Goal: Task Accomplishment & Management: Use online tool/utility

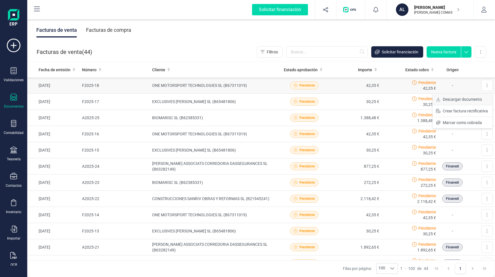
click at [470, 99] on span "Descargar documento" at bounding box center [462, 100] width 39 height 6
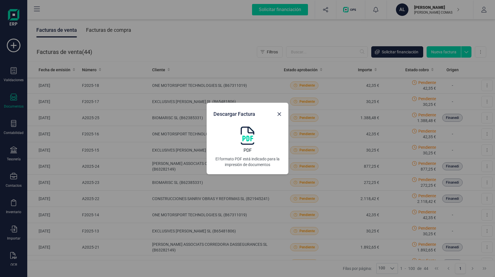
click at [248, 139] on img at bounding box center [248, 136] width 14 height 18
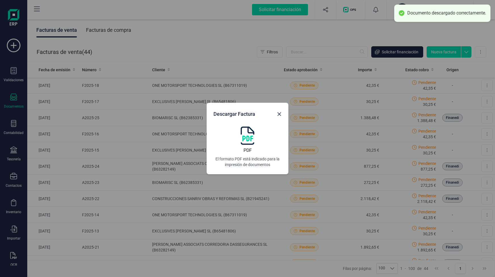
click at [190, 99] on div "Descargar Factura PDF El formato PDF está indicado para la impresión de documen…" at bounding box center [247, 138] width 495 height 277
click at [452, 98] on div "Descargar Factura PDF El formato PDF está indicado para la impresión de documen…" at bounding box center [247, 138] width 495 height 277
click at [282, 115] on button "Close" at bounding box center [279, 114] width 9 height 9
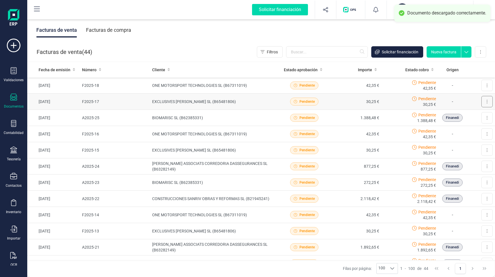
click at [482, 101] on button at bounding box center [487, 101] width 11 height 11
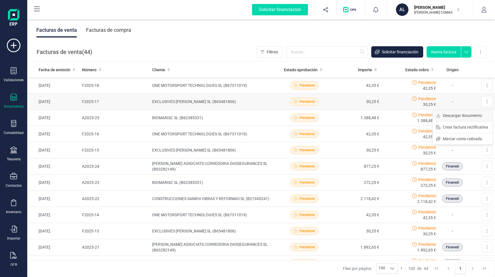
click at [465, 116] on span "Descargar documento" at bounding box center [462, 116] width 39 height 6
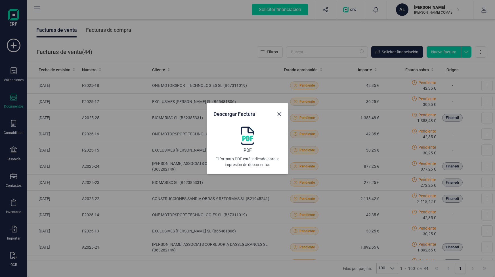
click at [250, 136] on img at bounding box center [248, 136] width 14 height 18
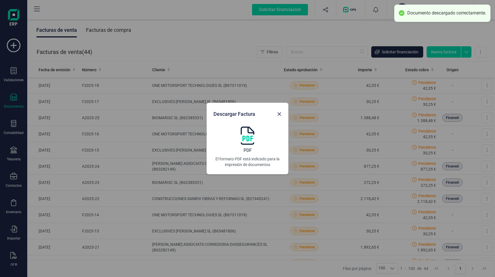
click at [188, 151] on div "Descargar Factura PDF El formato PDF está indicado para la impresión de documen…" at bounding box center [247, 138] width 495 height 277
click at [280, 113] on icon "Close" at bounding box center [280, 114] width 4 height 4
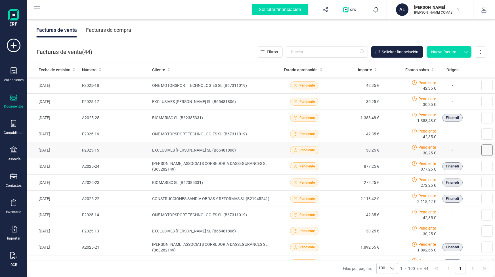
click at [487, 148] on icon at bounding box center [487, 150] width 1 height 5
click at [454, 164] on span "Descargar documento" at bounding box center [462, 164] width 39 height 6
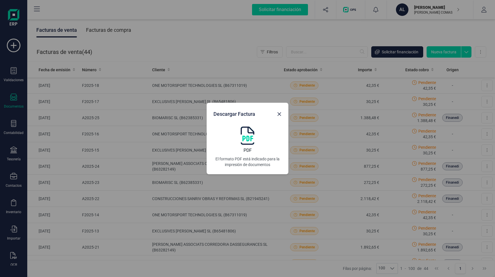
click at [246, 136] on img at bounding box center [248, 136] width 14 height 18
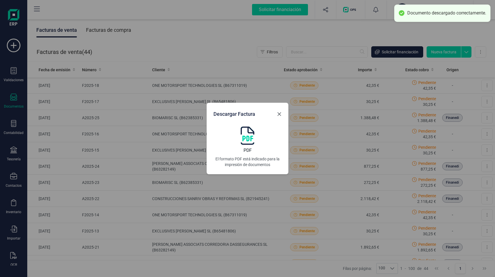
click at [280, 114] on icon "Close" at bounding box center [280, 114] width 4 height 4
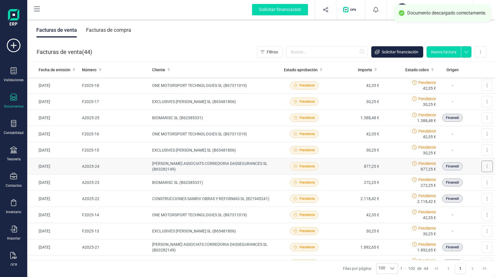
click at [485, 167] on button at bounding box center [487, 166] width 11 height 11
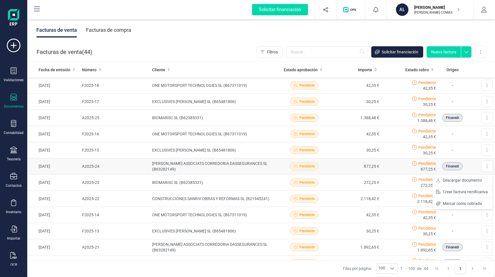
click at [190, 163] on td "[PERSON_NAME] ASSOCIATS CORREDORIA DASSEGURANCES SL (B63282149)" at bounding box center [214, 166] width 129 height 16
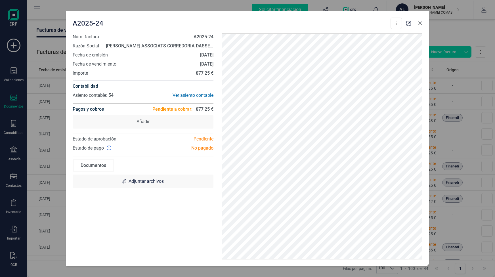
click at [418, 23] on icon "Close" at bounding box center [420, 23] width 5 height 5
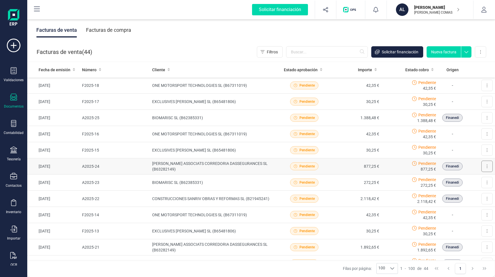
click at [482, 166] on button at bounding box center [487, 166] width 11 height 11
click at [451, 204] on span "Marcar como cobrada" at bounding box center [462, 204] width 39 height 6
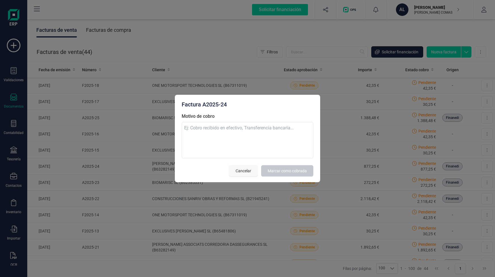
click at [239, 174] on button "Cancelar" at bounding box center [243, 170] width 29 height 11
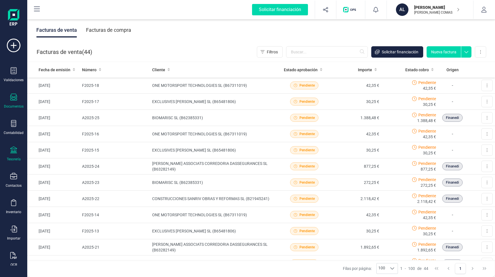
click at [15, 147] on icon at bounding box center [13, 150] width 7 height 7
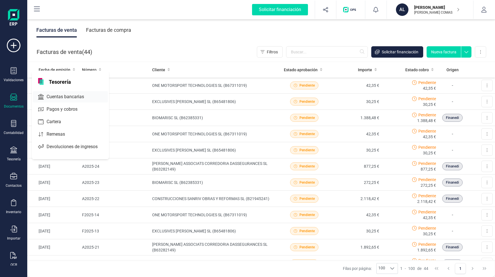
click at [66, 97] on span "Cuentas bancarias" at bounding box center [69, 96] width 50 height 7
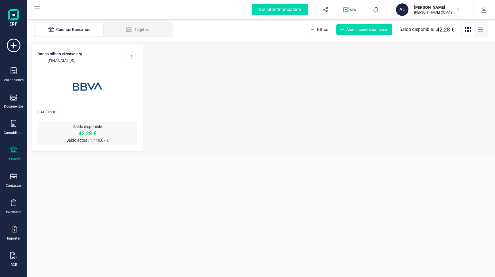
click at [83, 124] on p "Saldo disponible" at bounding box center [87, 127] width 100 height 6
click at [83, 85] on img at bounding box center [88, 86] width 48 height 48
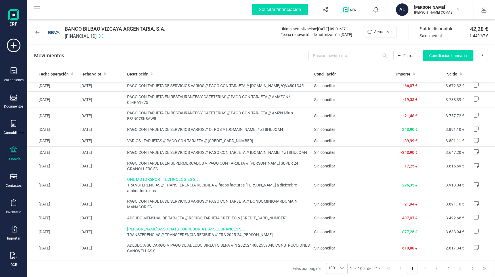
scroll to position [710, 0]
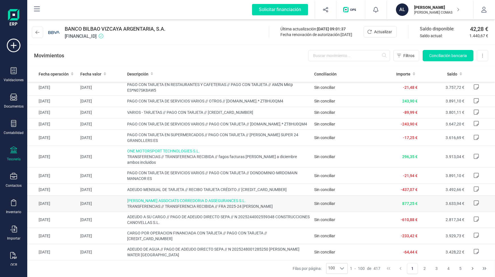
click at [393, 200] on td "877,25 €" at bounding box center [396, 203] width 47 height 16
click at [163, 198] on span "[PERSON_NAME] ASSOCIATS CORREDORIA D ASSEGURANCES S.L." at bounding box center [218, 201] width 183 height 6
click at [456, 58] on span "Conciliación bancaria" at bounding box center [448, 56] width 38 height 6
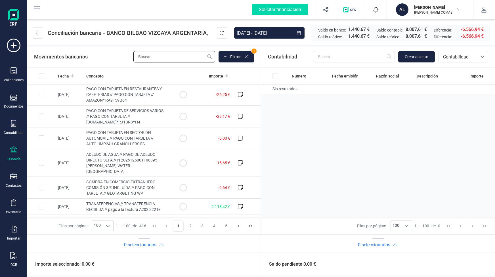
click at [162, 59] on input "text" at bounding box center [174, 56] width 82 height 11
click at [161, 58] on input "text" at bounding box center [174, 56] width 82 height 11
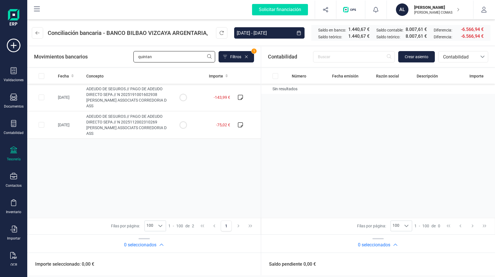
type input "[PERSON_NAME]"
drag, startPoint x: 192, startPoint y: 56, endPoint x: 95, endPoint y: 55, distance: 97.7
click at [95, 55] on div "Movimientos bancarios [PERSON_NAME] Filtros 1" at bounding box center [144, 56] width 220 height 11
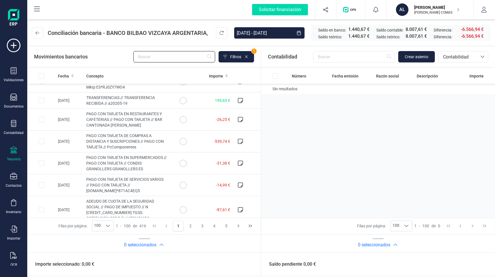
scroll to position [2029, 0]
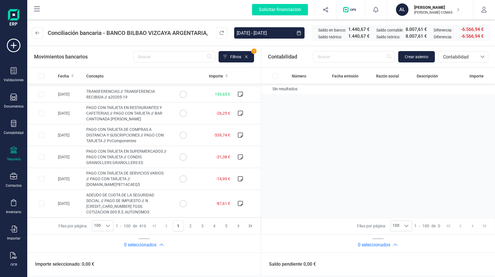
click at [188, 221] on button "2" at bounding box center [190, 226] width 11 height 11
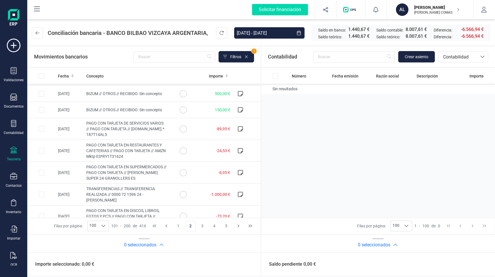
scroll to position [653, 0]
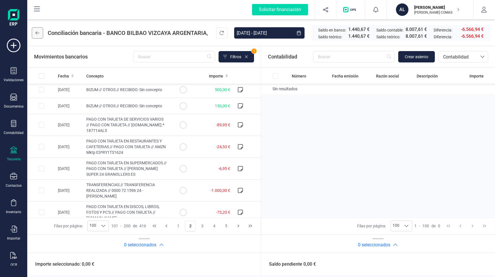
click at [39, 32] on icon at bounding box center [37, 33] width 4 height 5
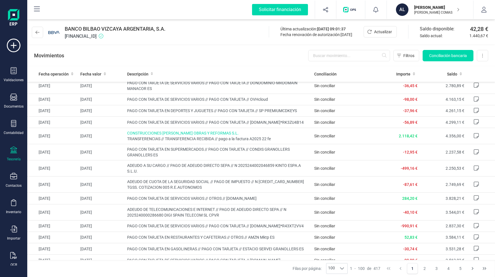
scroll to position [767, 0]
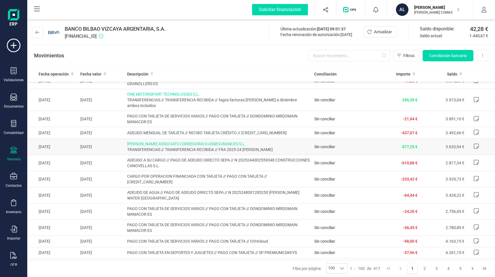
click at [104, 145] on td "[DATE]" at bounding box center [101, 147] width 47 height 16
click at [146, 141] on span "[PERSON_NAME] ASSOCIATS CORREDORIA D ASSEGURANCES S.L." at bounding box center [218, 144] width 183 height 6
click at [151, 141] on span "[PERSON_NAME] ASSOCIATS CORREDORIA D ASSEGURANCES S.L." at bounding box center [218, 144] width 183 height 6
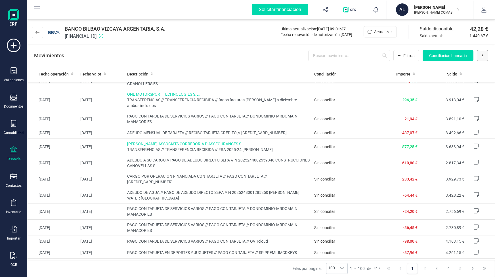
click at [478, 58] on button at bounding box center [482, 55] width 11 height 11
click at [481, 56] on button at bounding box center [482, 55] width 11 height 11
click at [448, 55] on span "Conciliación bancaria" at bounding box center [448, 56] width 38 height 6
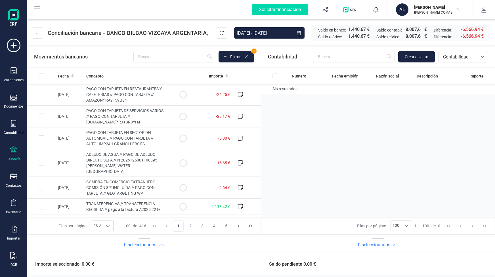
click at [114, 228] on div "Filas por página: 100 100 100 1 - 100 de 416 1 2 3 4 5" at bounding box center [144, 225] width 234 height 17
click at [111, 228] on div at bounding box center [107, 226] width 11 height 10
click at [57, 249] on div "0 seleccionados" at bounding box center [144, 244] width 234 height 11
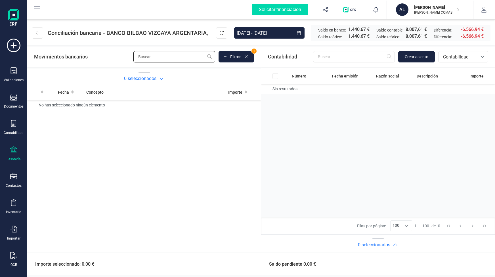
click at [176, 58] on input "text" at bounding box center [174, 56] width 82 height 11
click at [248, 56] on icon at bounding box center [246, 57] width 5 height 5
click at [176, 58] on input "text" at bounding box center [184, 56] width 82 height 11
click at [474, 57] on span "Contabilidad" at bounding box center [458, 57] width 34 height 7
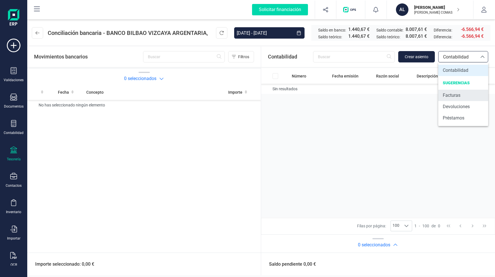
click at [461, 93] on li "Facturas" at bounding box center [463, 95] width 50 height 11
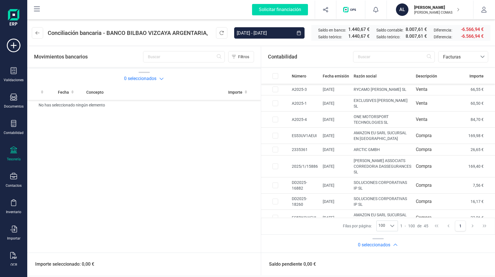
click at [157, 127] on div "Fecha Concepto Importe No has seleccionado ningún elemento" at bounding box center [144, 164] width 234 height 160
click at [198, 58] on input "text" at bounding box center [184, 56] width 82 height 11
click at [245, 57] on span "Filtros" at bounding box center [243, 57] width 11 height 6
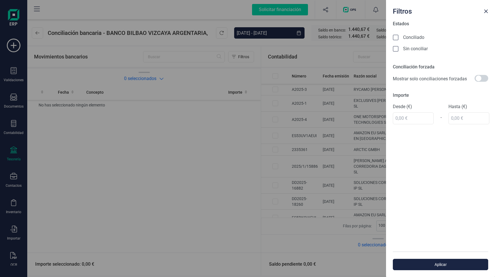
click at [406, 52] on span "Sin conciliar" at bounding box center [415, 48] width 25 height 9
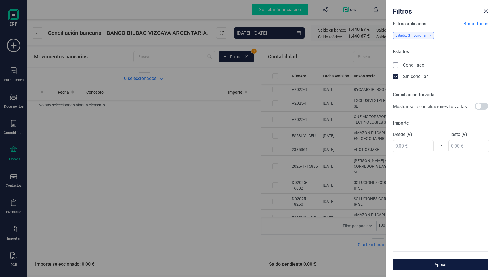
click at [456, 264] on span "Aplicar" at bounding box center [440, 265] width 82 height 6
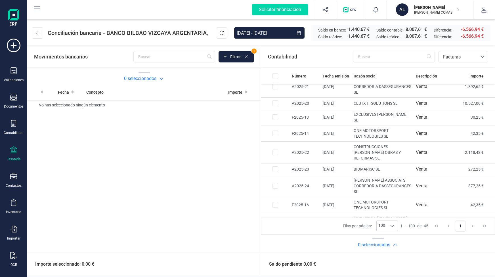
scroll to position [486, 0]
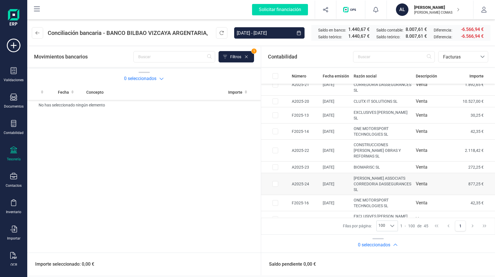
click at [269, 173] on td at bounding box center [275, 184] width 28 height 22
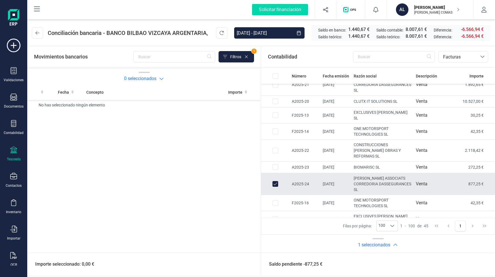
click at [273, 181] on input "Row Unselected ce9e6fe0-f5a4-421e-83a7-693dda69f421" at bounding box center [276, 184] width 6 height 6
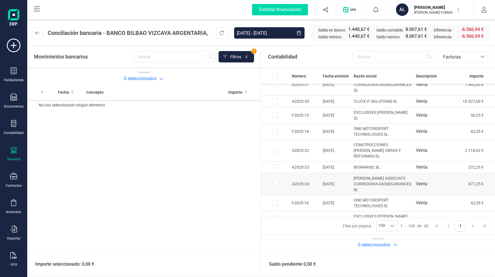
click at [273, 181] on input "Row Selected ce9e6fe0-f5a4-421e-83a7-693dda69f421" at bounding box center [276, 184] width 6 height 6
checkbox input "true"
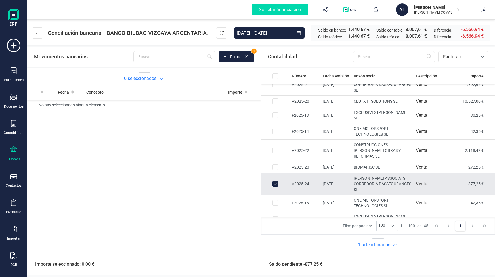
click at [370, 246] on h2 "1 seleccionados" at bounding box center [374, 245] width 32 height 7
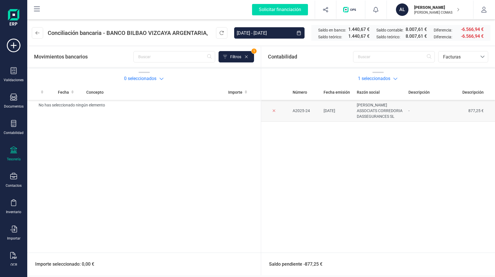
click at [403, 110] on td "[PERSON_NAME] ASSOCIATS CORREDORIA DASSEGURANCES SL" at bounding box center [381, 111] width 52 height 22
click at [136, 79] on h2 "0 seleccionados" at bounding box center [140, 78] width 32 height 7
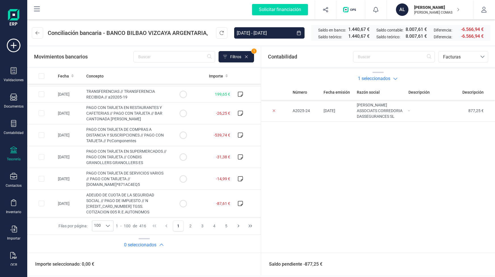
scroll to position [2029, 0]
click at [168, 61] on input "text" at bounding box center [174, 56] width 82 height 11
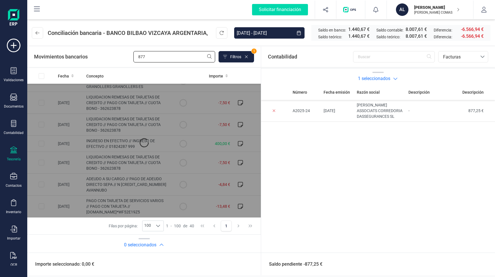
scroll to position [0, 0]
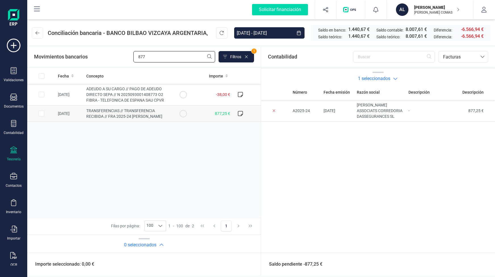
type input "877"
click at [43, 113] on input "Row Selected fa150668-e006-47a1-89fa-bd1c92174e41" at bounding box center [42, 114] width 6 height 6
checkbox input "true"
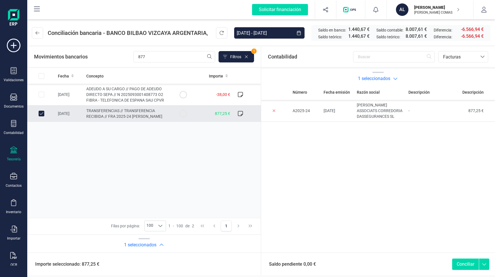
click at [463, 264] on button "Conciliar" at bounding box center [465, 264] width 27 height 11
checkbox input "false"
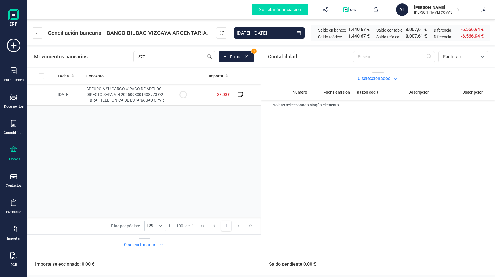
scroll to position [464, 0]
click at [248, 56] on icon at bounding box center [246, 57] width 5 height 5
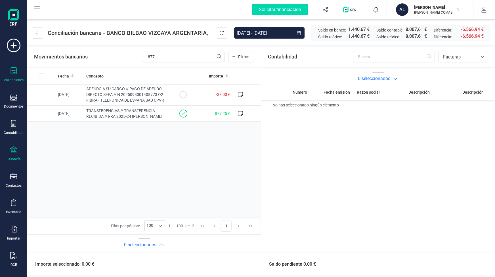
click at [12, 74] on div at bounding box center [13, 71] width 7 height 8
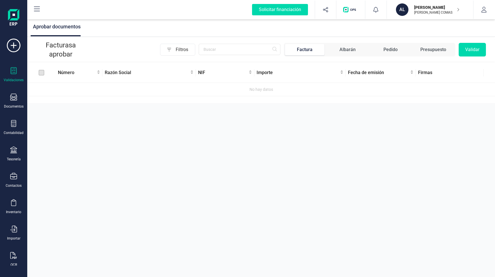
click at [418, 136] on div "Aprobar documentos Facturas a aprobar Filtros Factura Albarán Pedido Presupuest…" at bounding box center [261, 138] width 468 height 277
